Goal: Check status: Check status

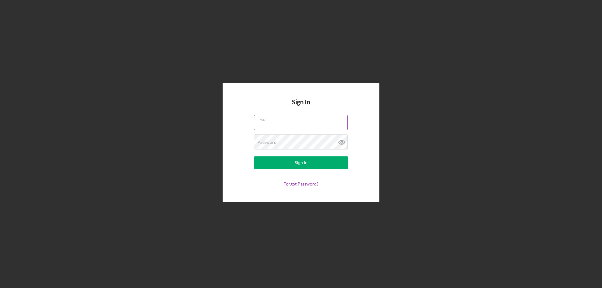
click at [284, 127] on input "Email" at bounding box center [301, 122] width 94 height 15
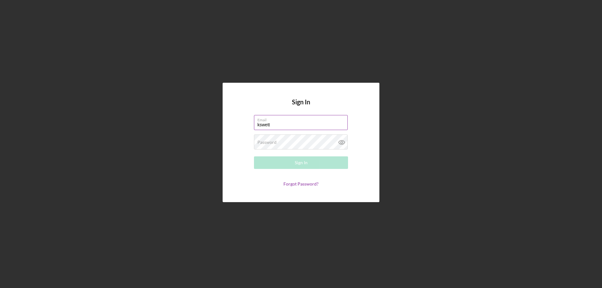
type input "[EMAIL_ADDRESS][DOMAIN_NAME]"
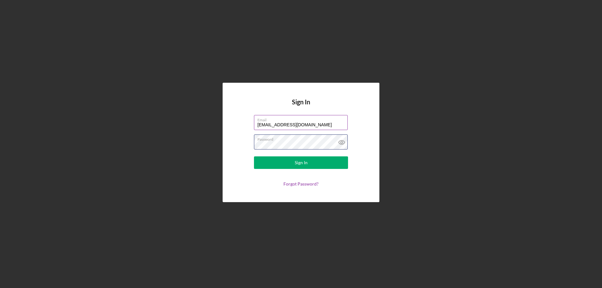
click at [254, 157] on button "Sign In" at bounding box center [301, 163] width 94 height 13
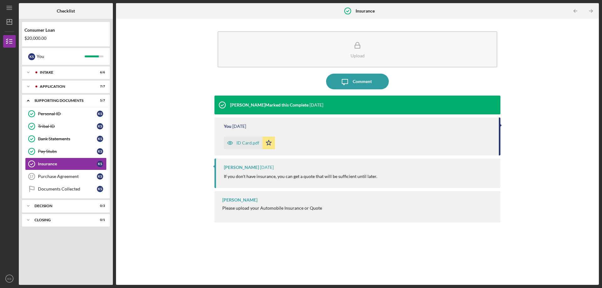
click at [241, 142] on div "ID Card.pdf" at bounding box center [248, 143] width 23 height 5
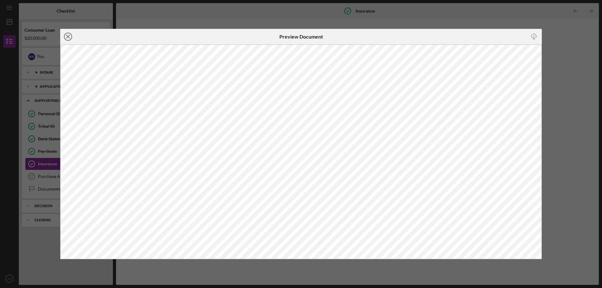
click at [66, 37] on icon "Icon/Close" at bounding box center [68, 37] width 16 height 16
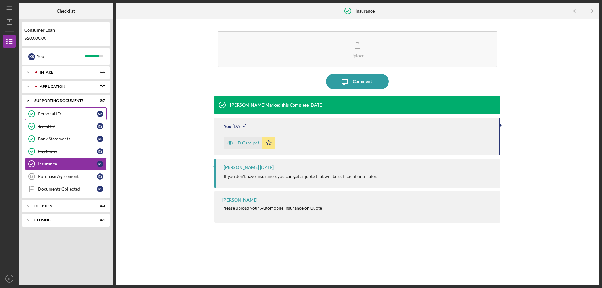
click at [62, 116] on div "Personal ID" at bounding box center [67, 113] width 59 height 5
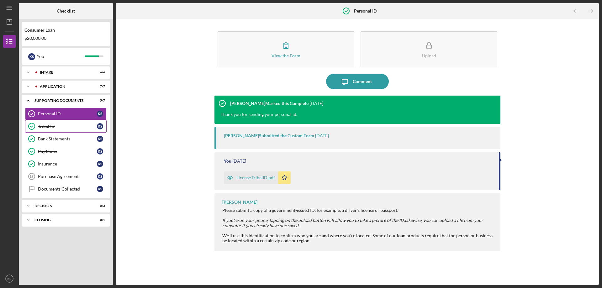
click at [58, 124] on link "Tribal ID Tribal ID K S" at bounding box center [66, 126] width 82 height 13
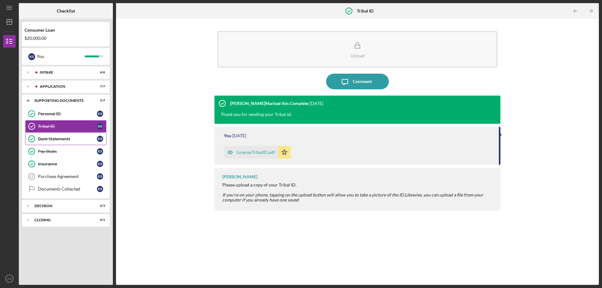
click at [60, 140] on div "Bank Statements" at bounding box center [67, 138] width 59 height 5
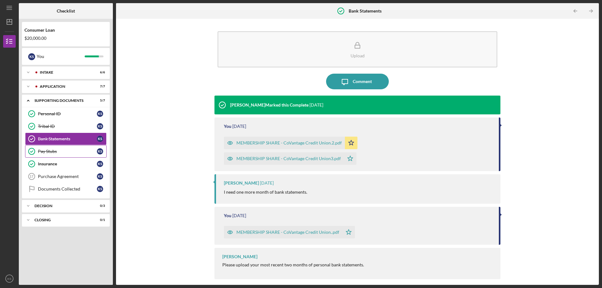
click at [67, 151] on div "Pay Stubs" at bounding box center [67, 151] width 59 height 5
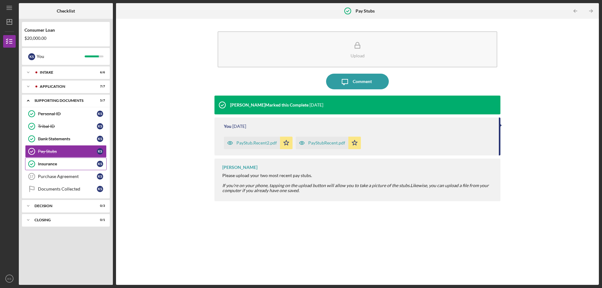
click at [68, 163] on div "Insurance" at bounding box center [67, 164] width 59 height 5
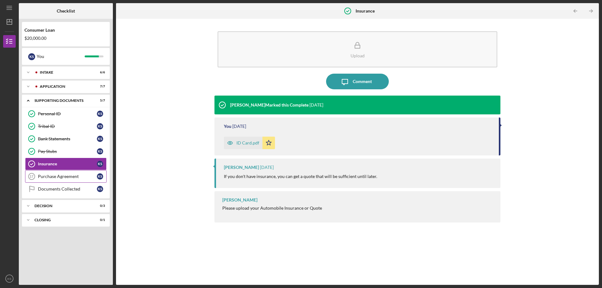
click at [68, 178] on div "Purchase Agreement" at bounding box center [67, 176] width 59 height 5
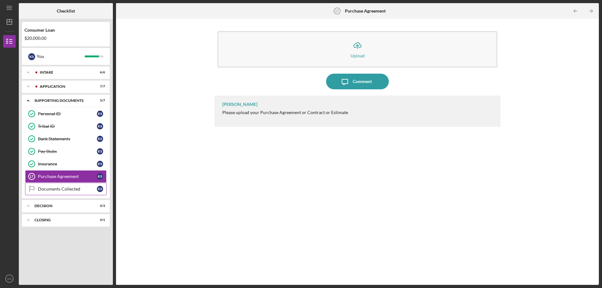
click at [64, 189] on div "Documents Collected" at bounding box center [67, 189] width 59 height 5
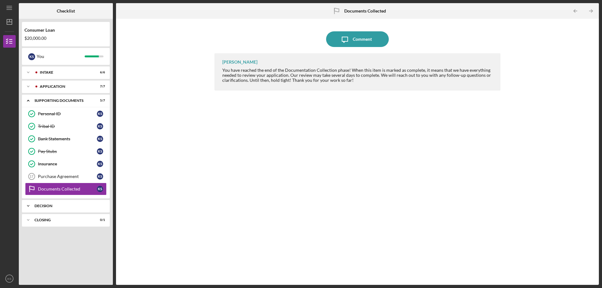
click at [29, 204] on icon "Icon/Expander" at bounding box center [28, 206] width 13 height 13
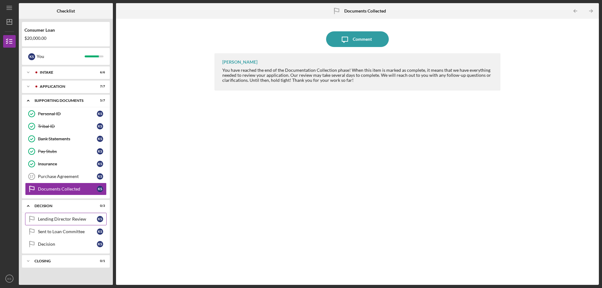
click at [59, 220] on div "Lending Director Review" at bounding box center [67, 219] width 59 height 5
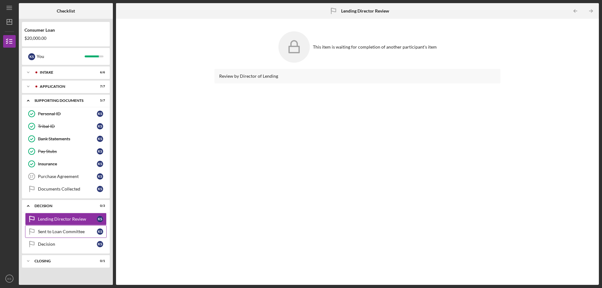
click at [62, 233] on div "Sent to Loan Committee" at bounding box center [67, 231] width 59 height 5
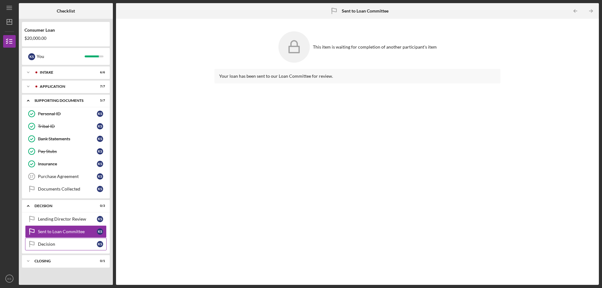
click at [53, 242] on div "Decision" at bounding box center [67, 244] width 59 height 5
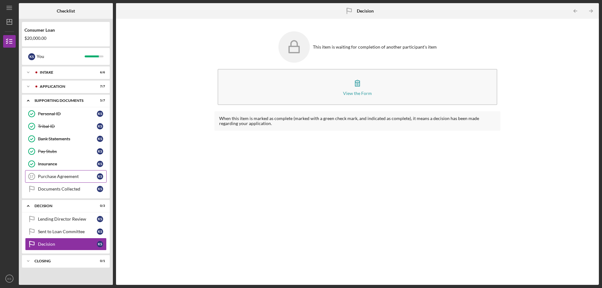
click at [48, 178] on div "Purchase Agreement" at bounding box center [67, 176] width 59 height 5
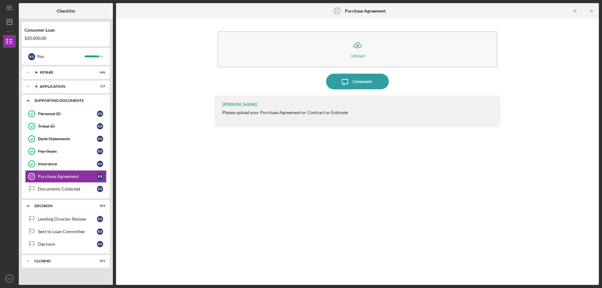
click at [29, 101] on polyline at bounding box center [28, 100] width 2 height 1
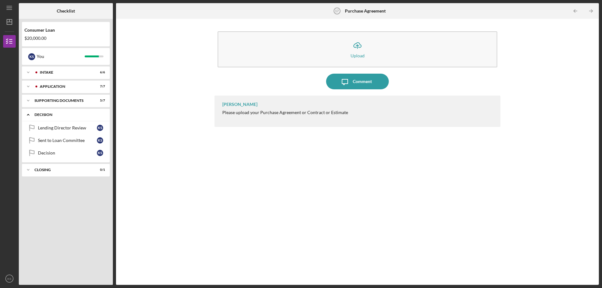
click at [29, 113] on icon "Icon/Expander" at bounding box center [28, 115] width 13 height 13
